Goal: Information Seeking & Learning: Learn about a topic

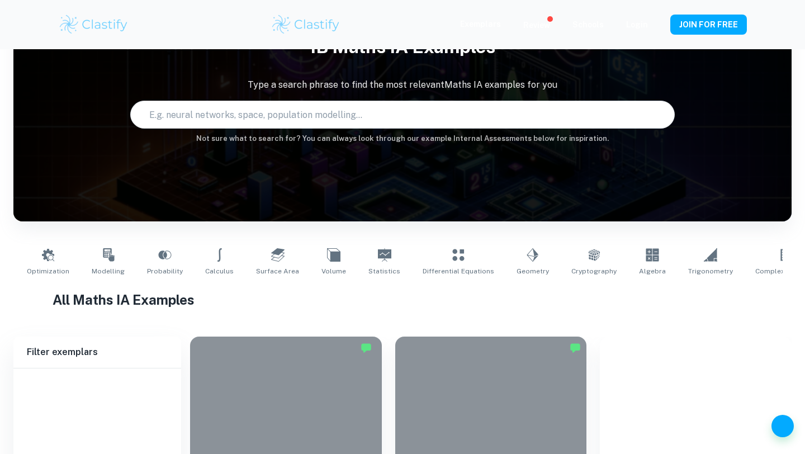
type input "Maths"
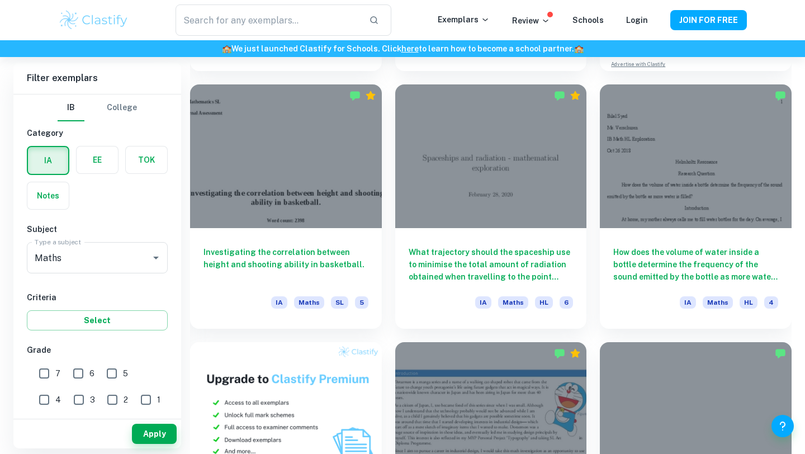
scroll to position [550, 0]
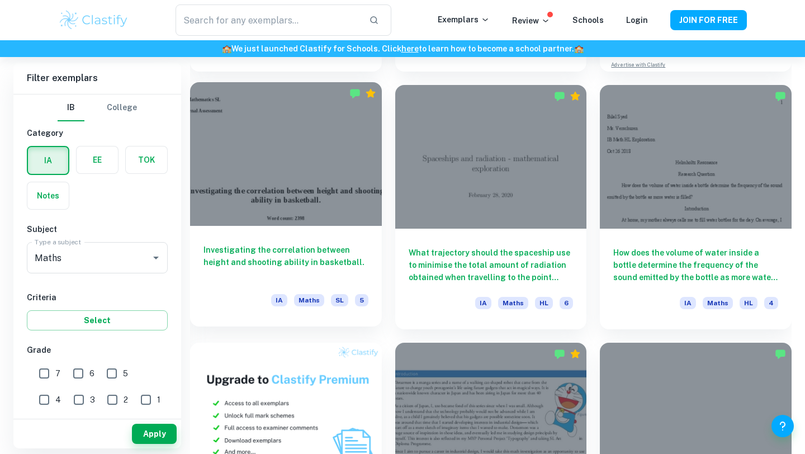
click at [289, 250] on h6 "Investigating the correlation between height and shooting ability in basketball." at bounding box center [286, 262] width 165 height 37
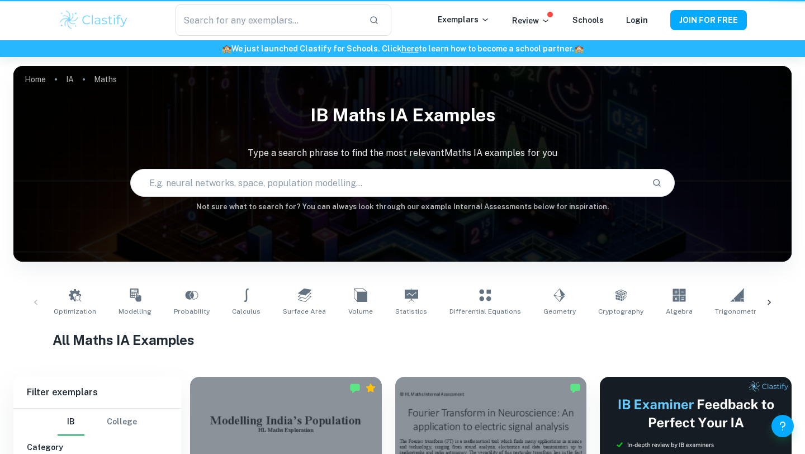
scroll to position [550, 0]
